Goal: Find specific page/section: Find specific page/section

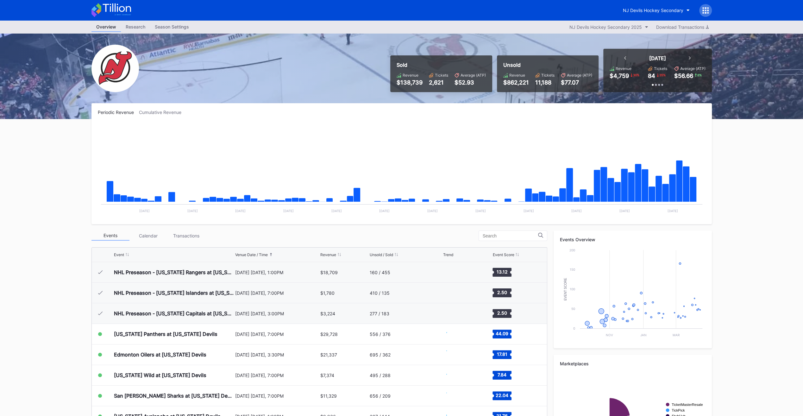
scroll to position [62, 0]
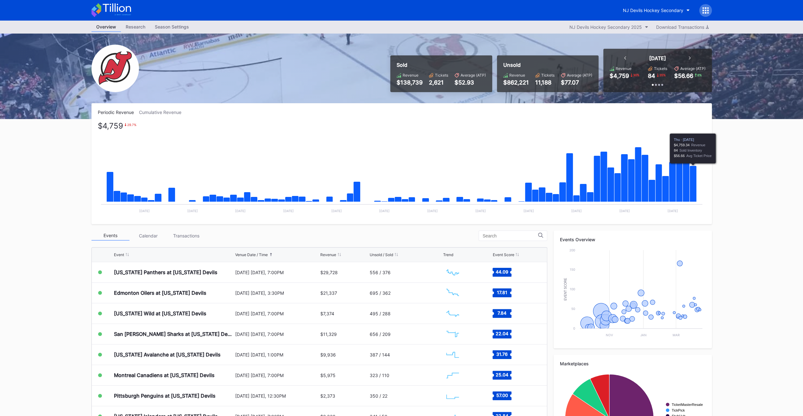
click at [694, 168] on icon "Chart title" at bounding box center [693, 184] width 7 height 36
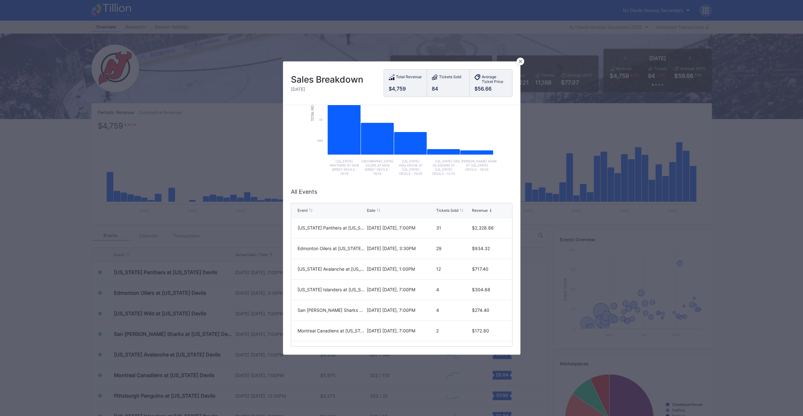
scroll to position [0, 0]
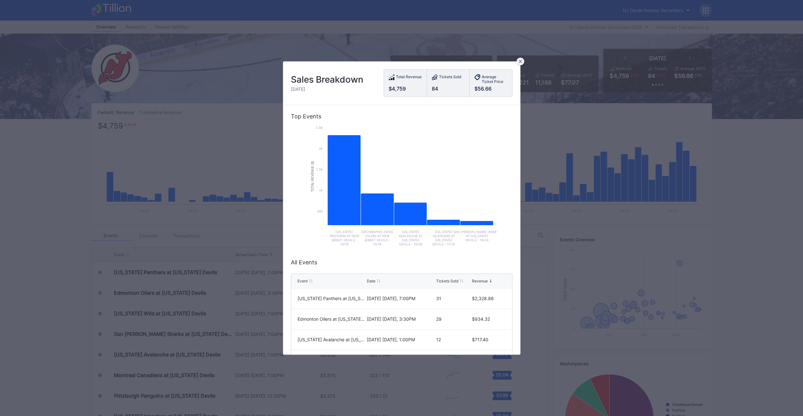
click at [521, 63] on div at bounding box center [521, 62] width 8 height 8
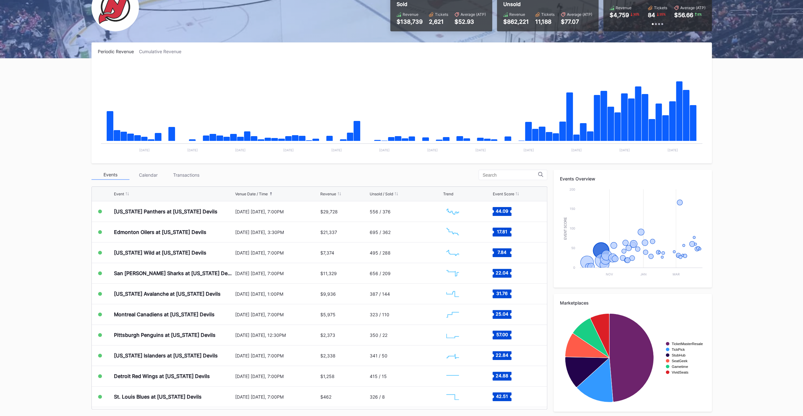
scroll to position [62, 0]
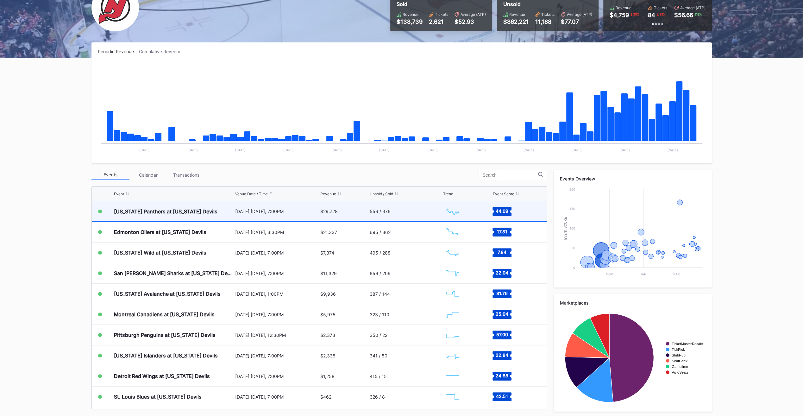
click at [382, 215] on div "556 / 376" at bounding box center [406, 211] width 72 height 20
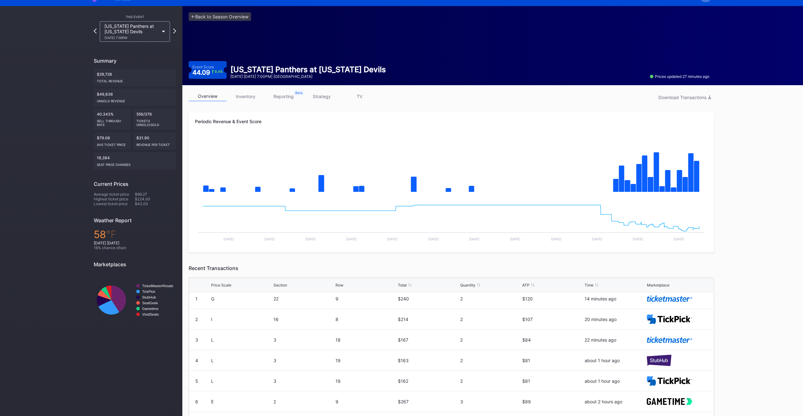
scroll to position [13, 0]
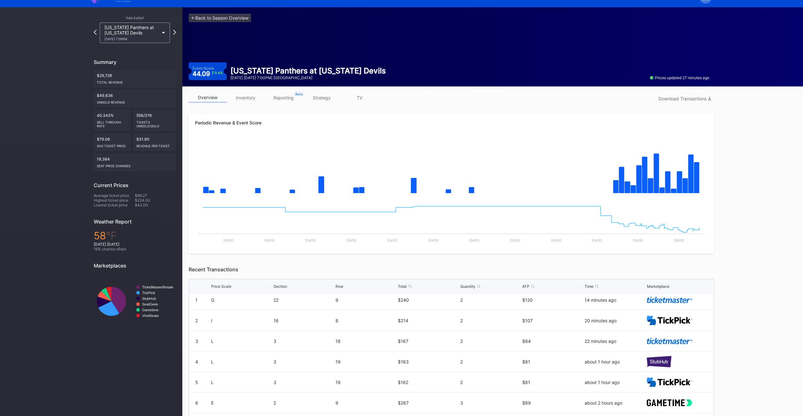
click at [240, 100] on link "inventory" at bounding box center [246, 98] width 38 height 10
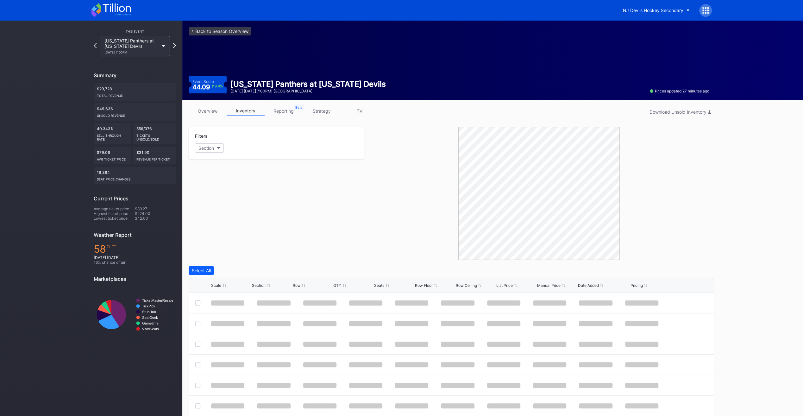
scroll to position [16, 0]
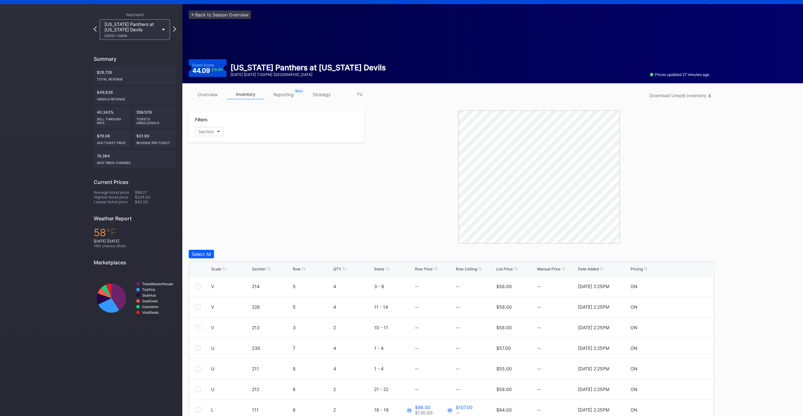
click at [501, 267] on div "List Price" at bounding box center [504, 269] width 16 height 5
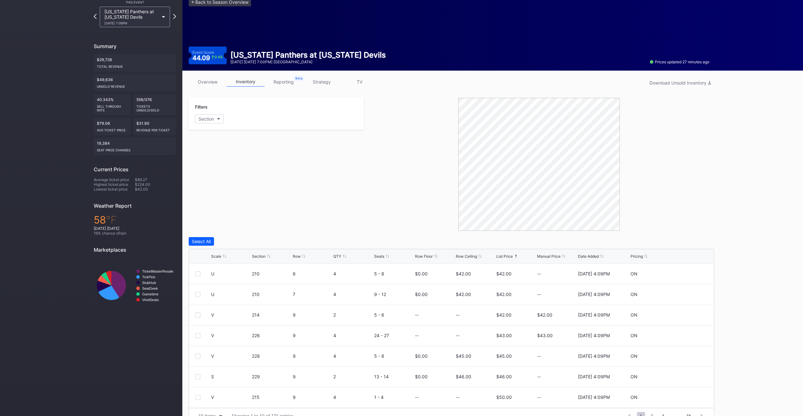
scroll to position [29, 0]
click at [211, 83] on link "overview" at bounding box center [208, 82] width 38 height 10
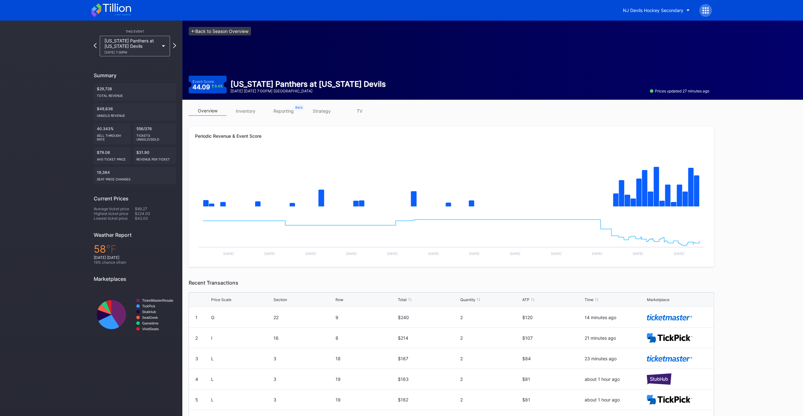
click at [210, 32] on link "<- Back to Season Overview" at bounding box center [220, 31] width 62 height 9
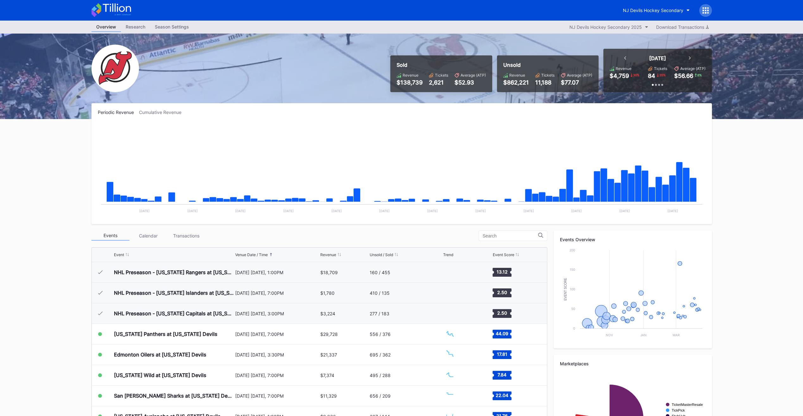
scroll to position [62, 0]
